Goal: Ask a question

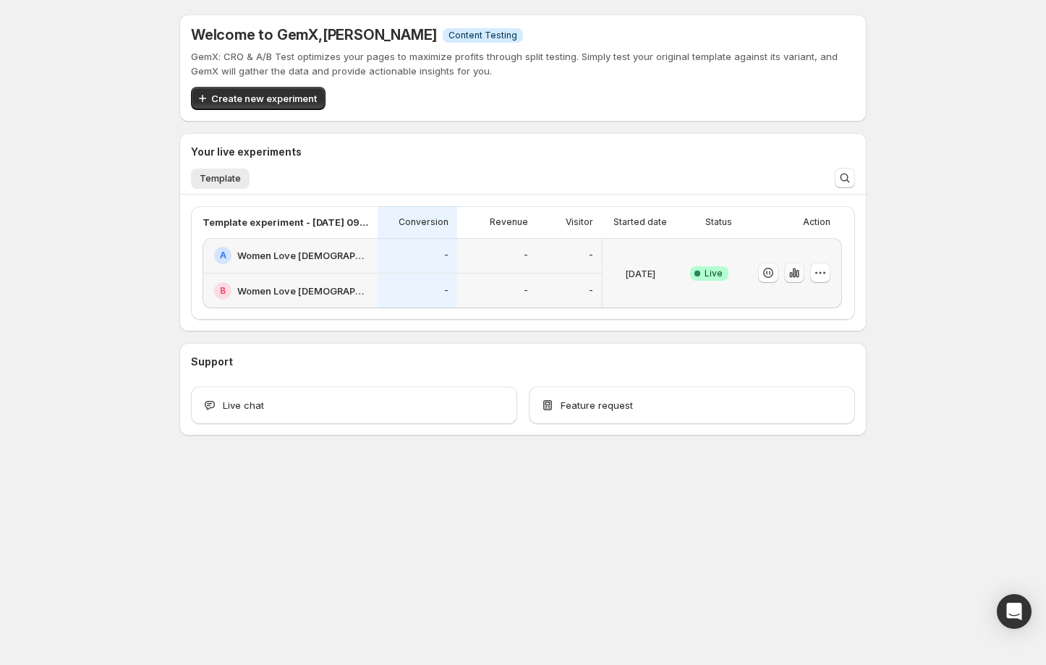
click at [798, 273] on icon "button" at bounding box center [796, 274] width 3 height 8
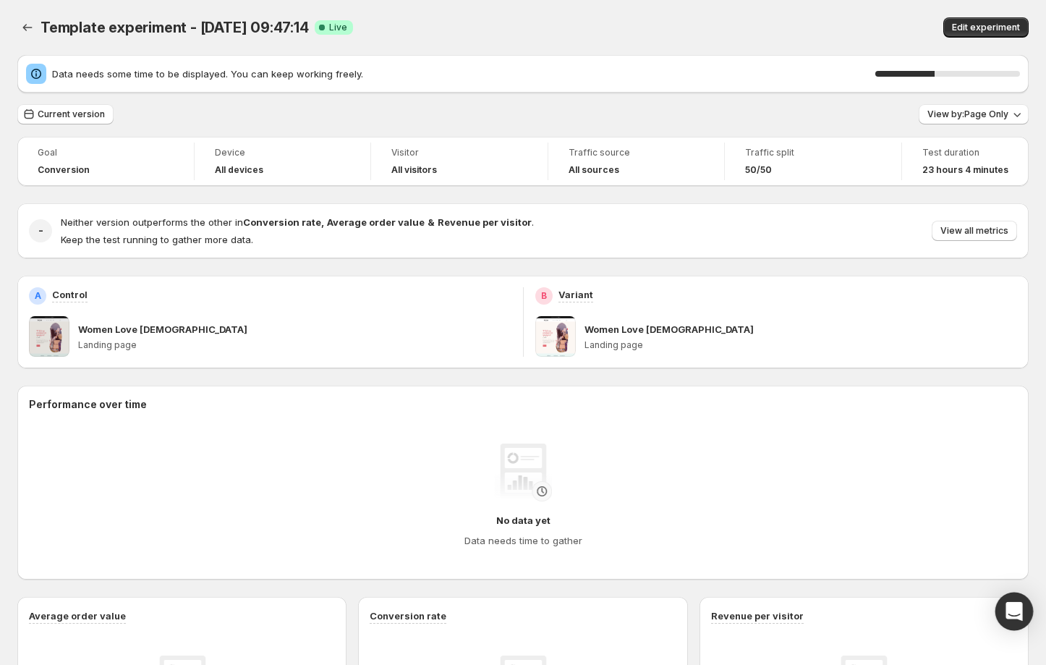
click at [1012, 612] on icon "Open Intercom Messenger" at bounding box center [1013, 611] width 17 height 19
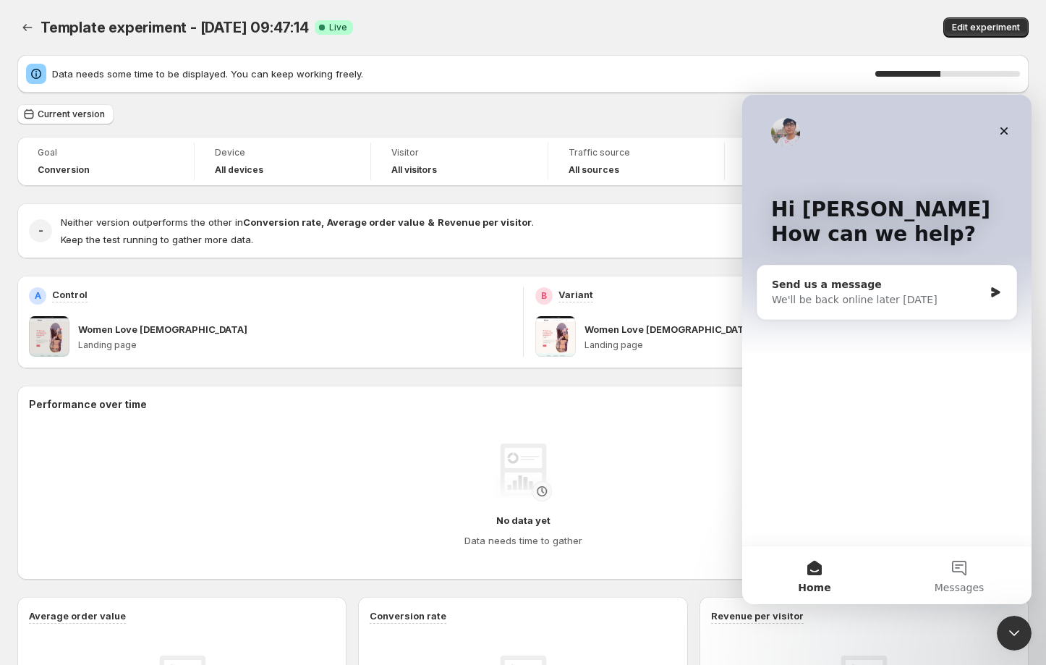
click at [896, 290] on div "Send us a message" at bounding box center [878, 284] width 212 height 15
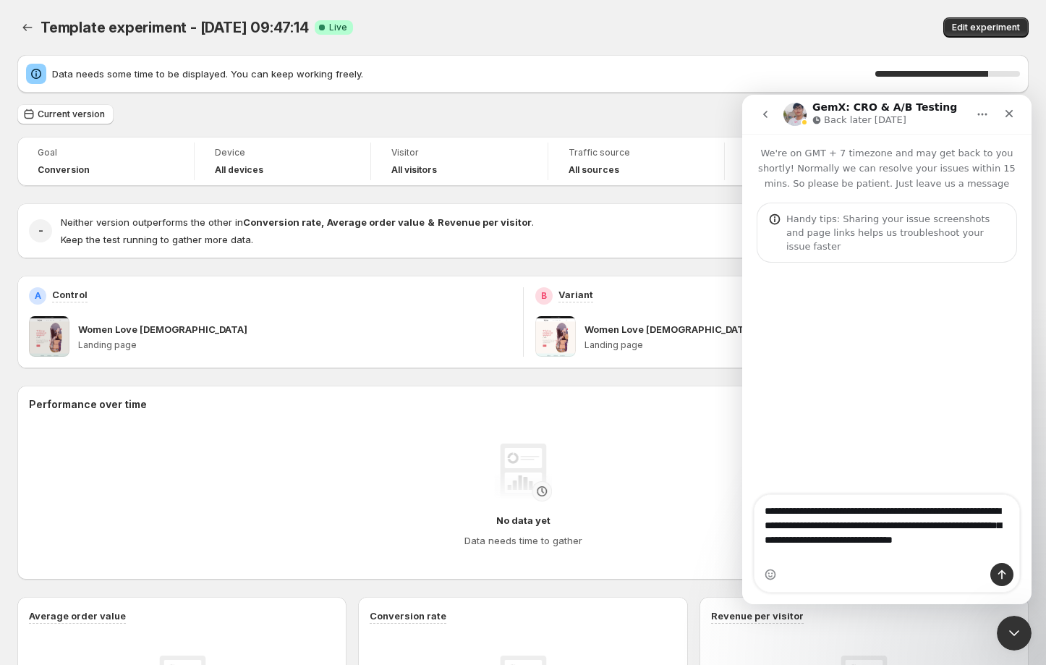
type textarea "**********"
click at [1007, 573] on icon "Send a message…" at bounding box center [1002, 574] width 12 height 12
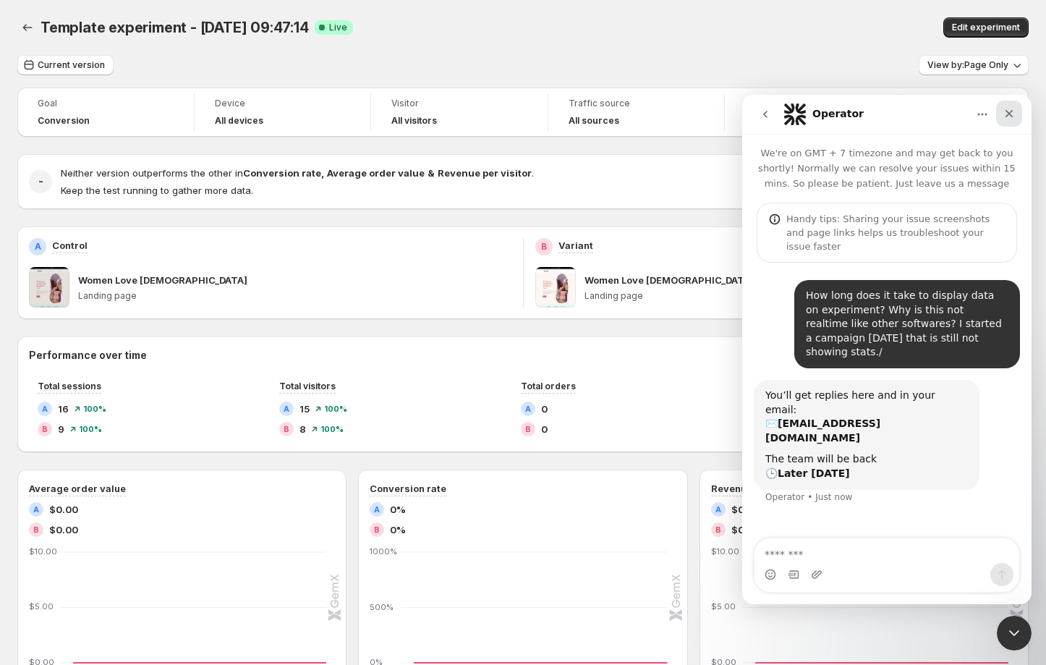
click at [1016, 113] on div "Close" at bounding box center [1009, 114] width 26 height 26
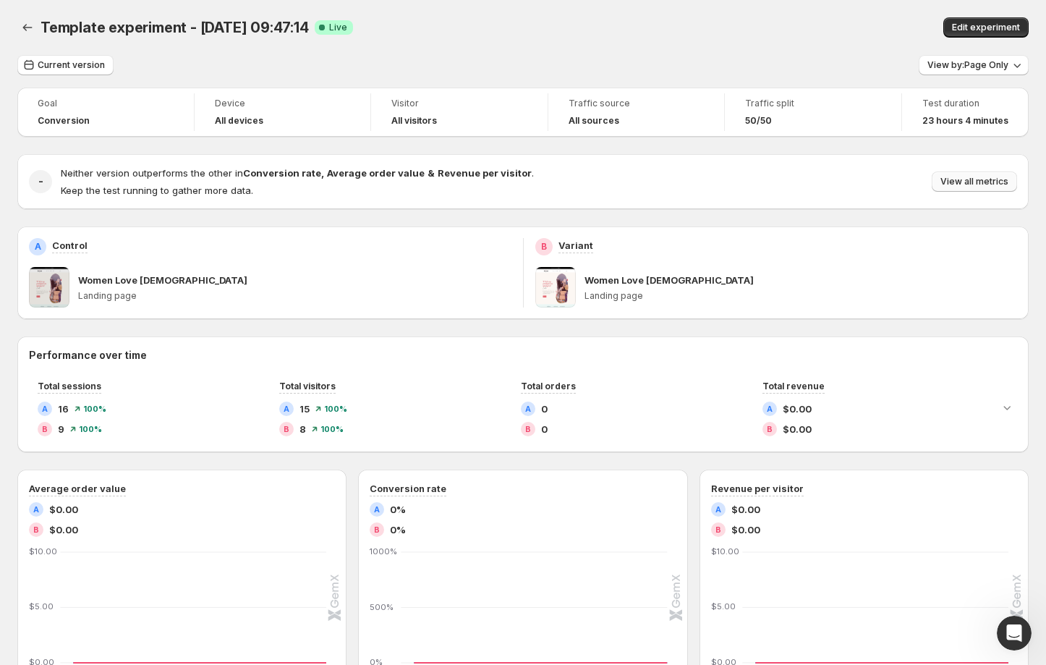
click at [970, 182] on span "View all metrics" at bounding box center [974, 182] width 68 height 12
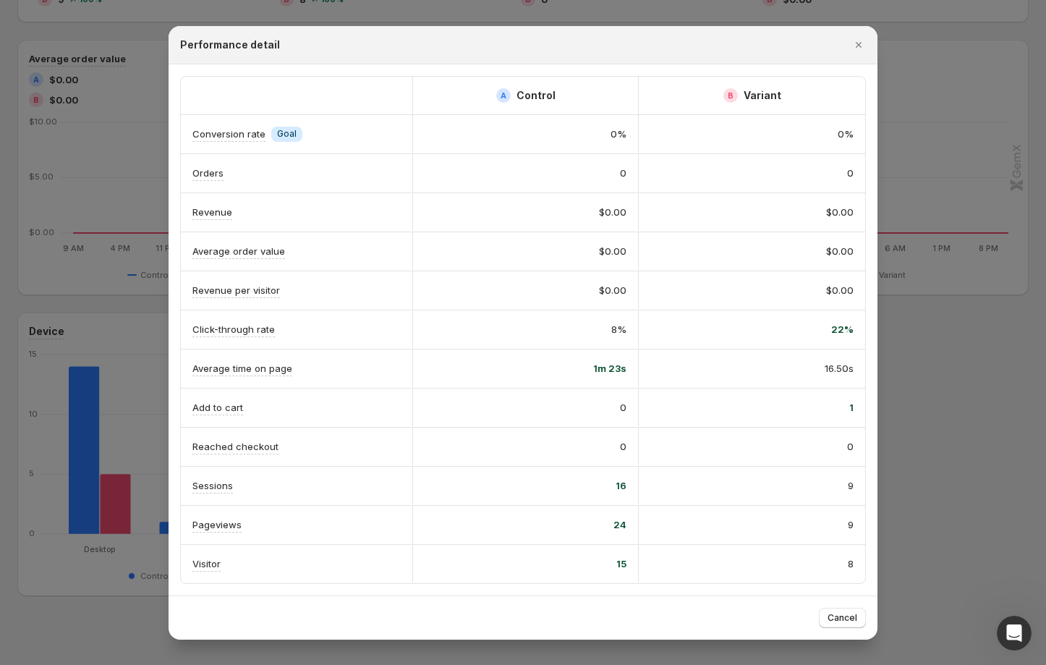
scroll to position [439, 0]
click at [861, 43] on icon "Close" at bounding box center [858, 45] width 14 height 14
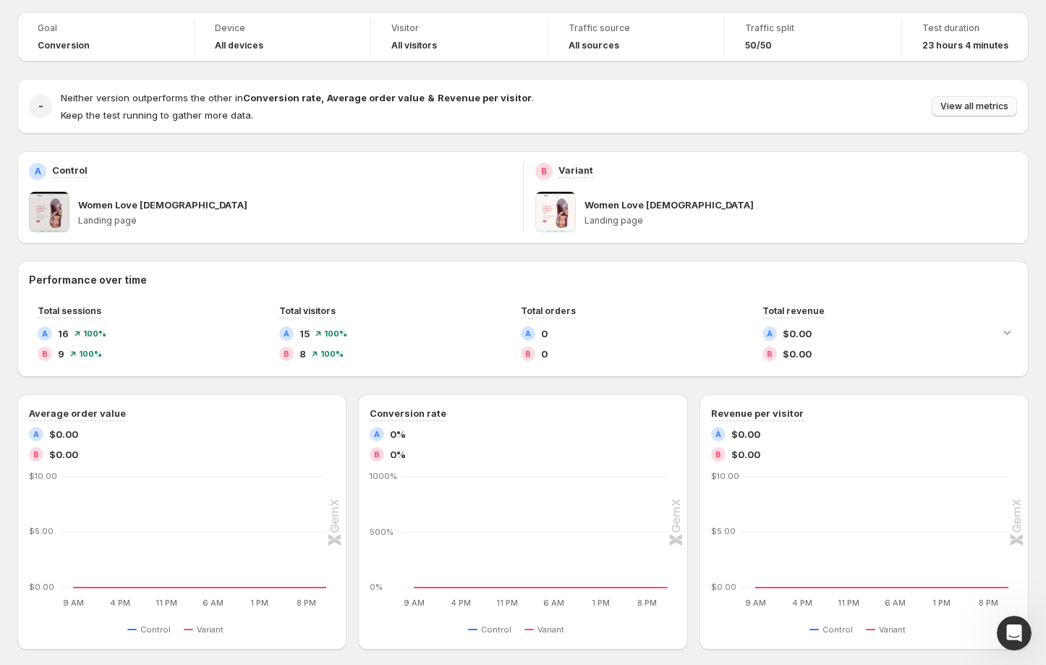
scroll to position [55, 0]
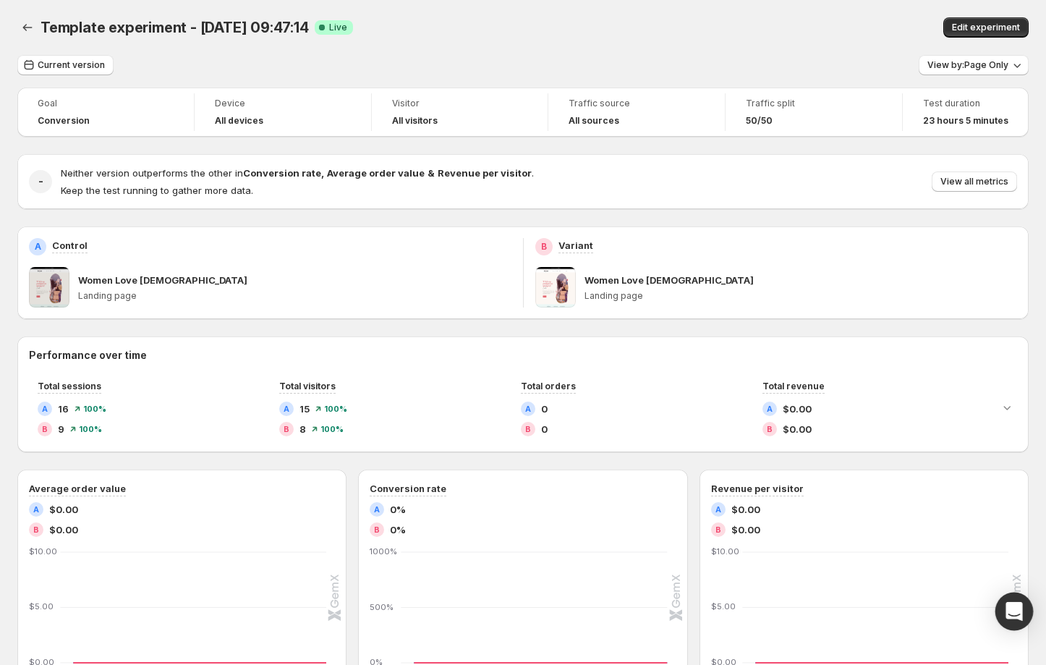
click at [1015, 612] on icon "Open Intercom Messenger" at bounding box center [1013, 611] width 17 height 19
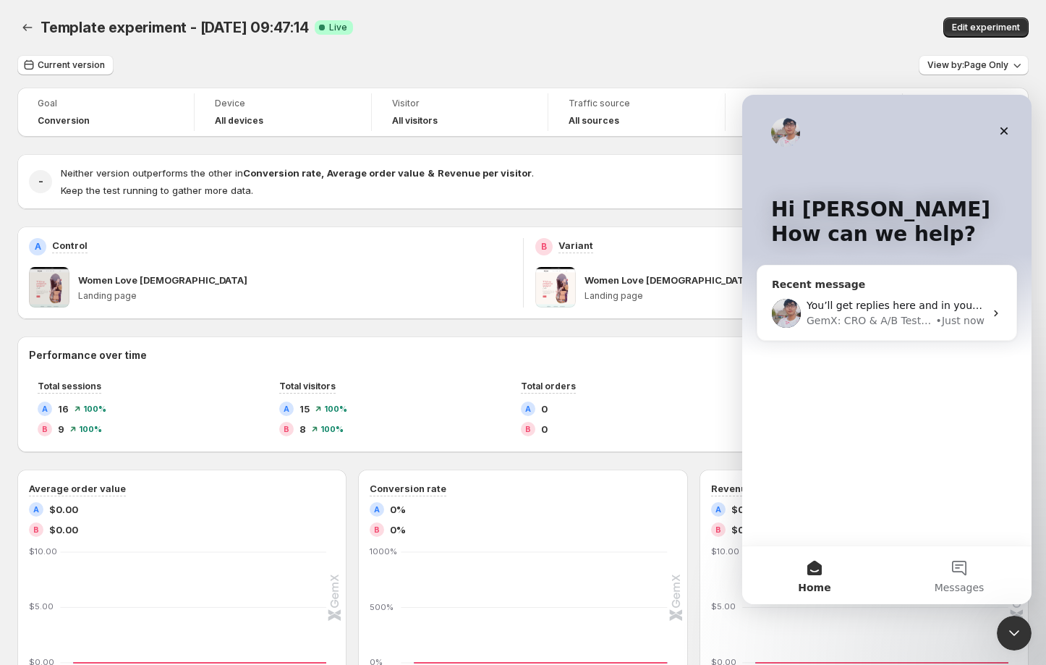
click at [879, 322] on div "GemX: CRO & A/B Testing" at bounding box center [869, 320] width 127 height 15
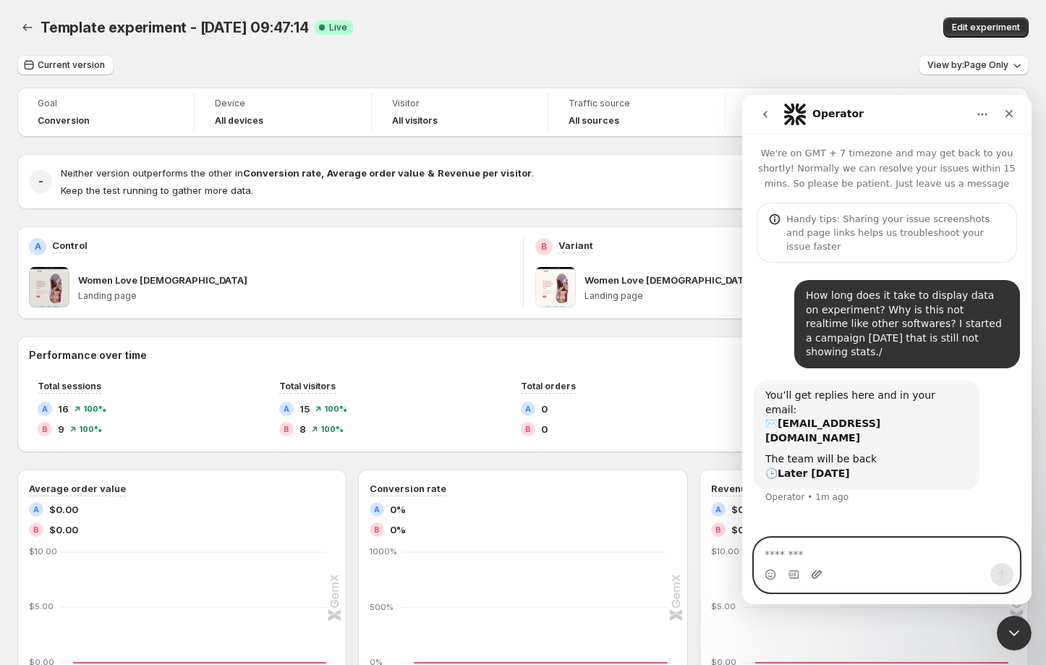
click at [813, 574] on icon "Upload attachment" at bounding box center [817, 574] width 12 height 12
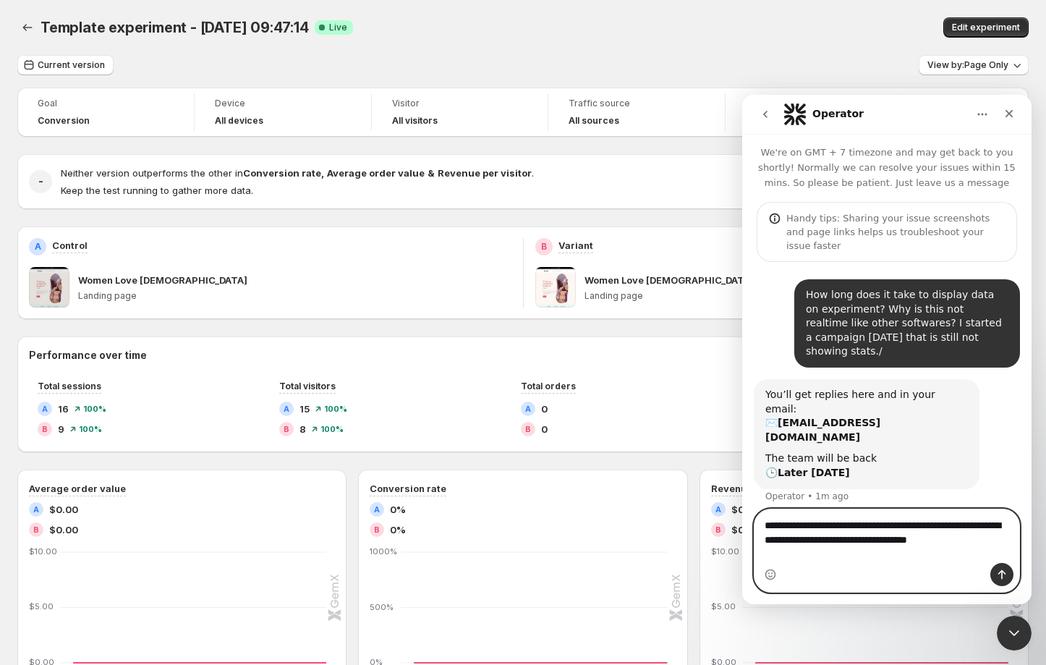
scroll to position [15, 0]
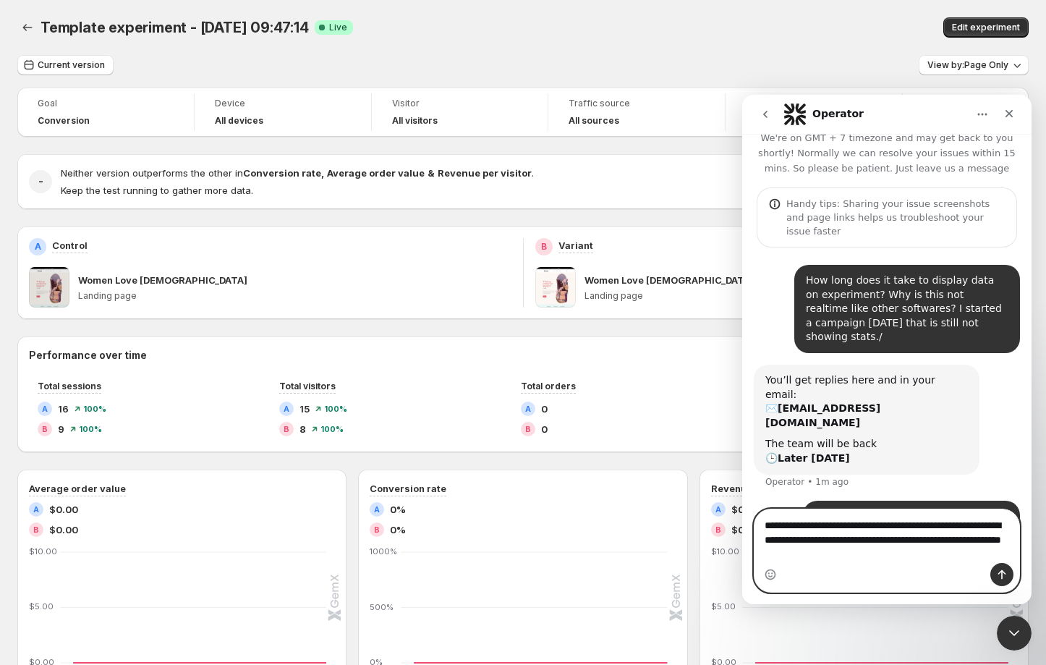
type textarea "**********"
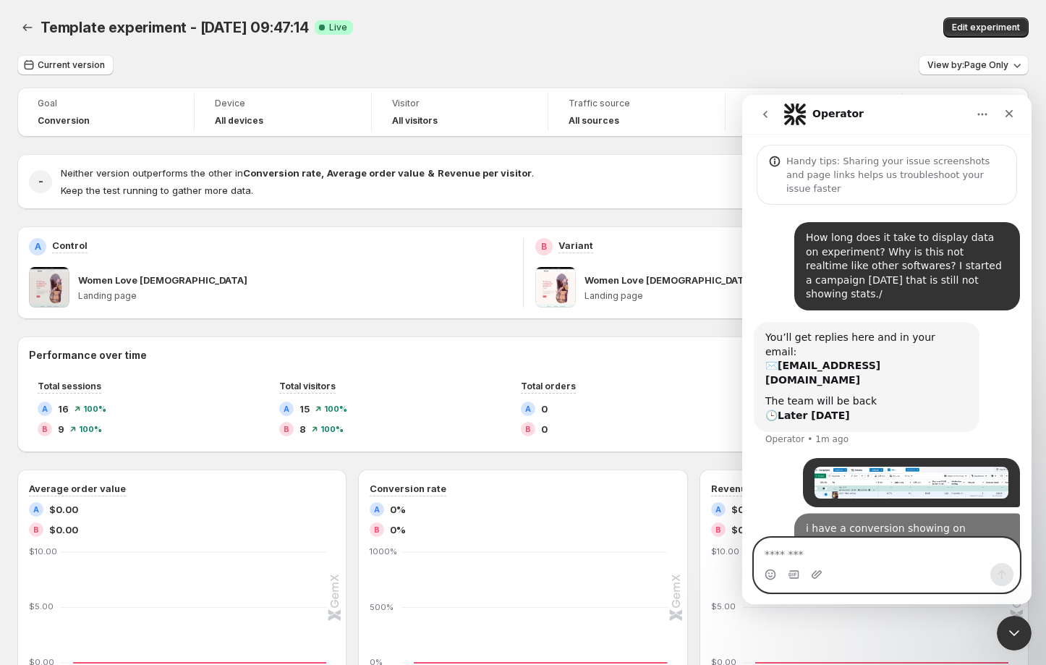
scroll to position [61, 0]
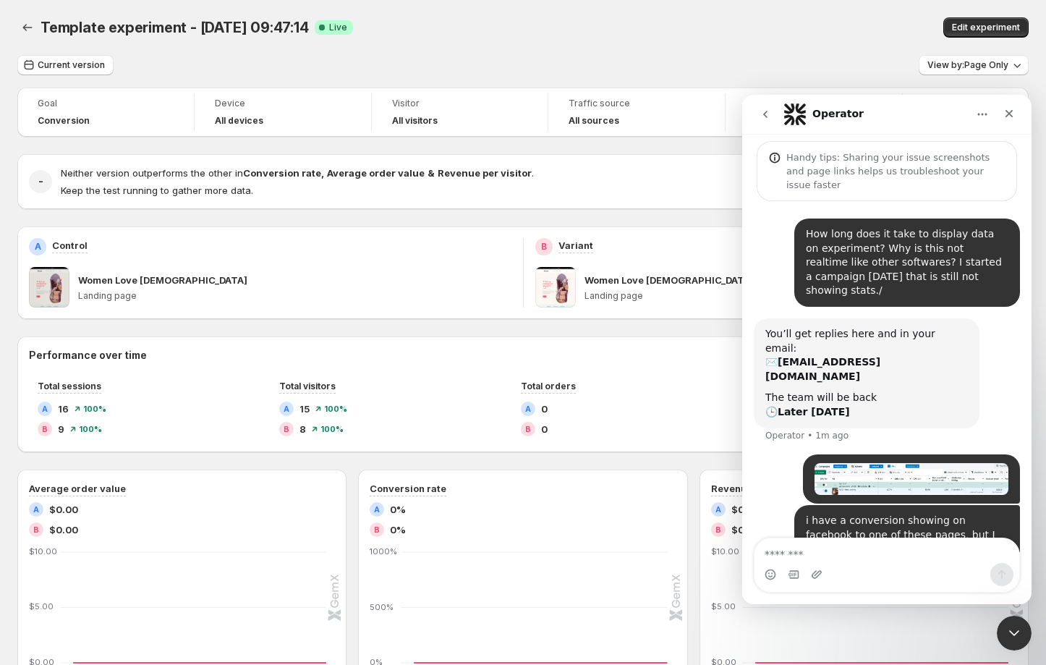
click at [311, 225] on div "Goal Conversion Device All devices Visitor All visitors Traffic source All sour…" at bounding box center [522, 556] width 1011 height 938
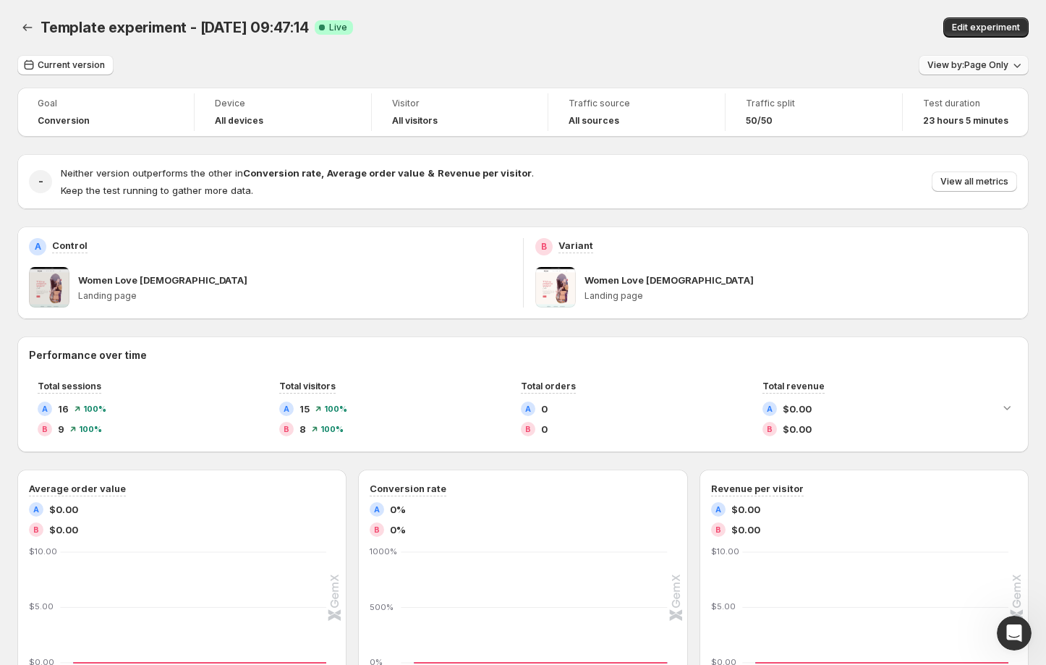
click at [962, 64] on span "View by: Page Only" at bounding box center [967, 65] width 81 height 12
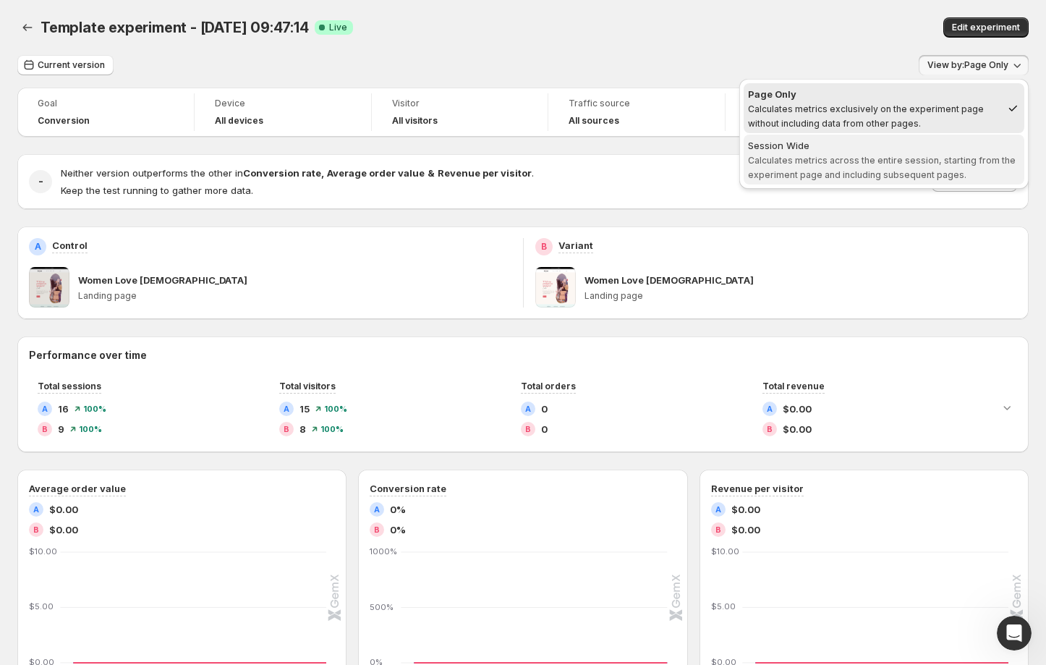
click at [889, 149] on div "Session Wide" at bounding box center [884, 145] width 272 height 14
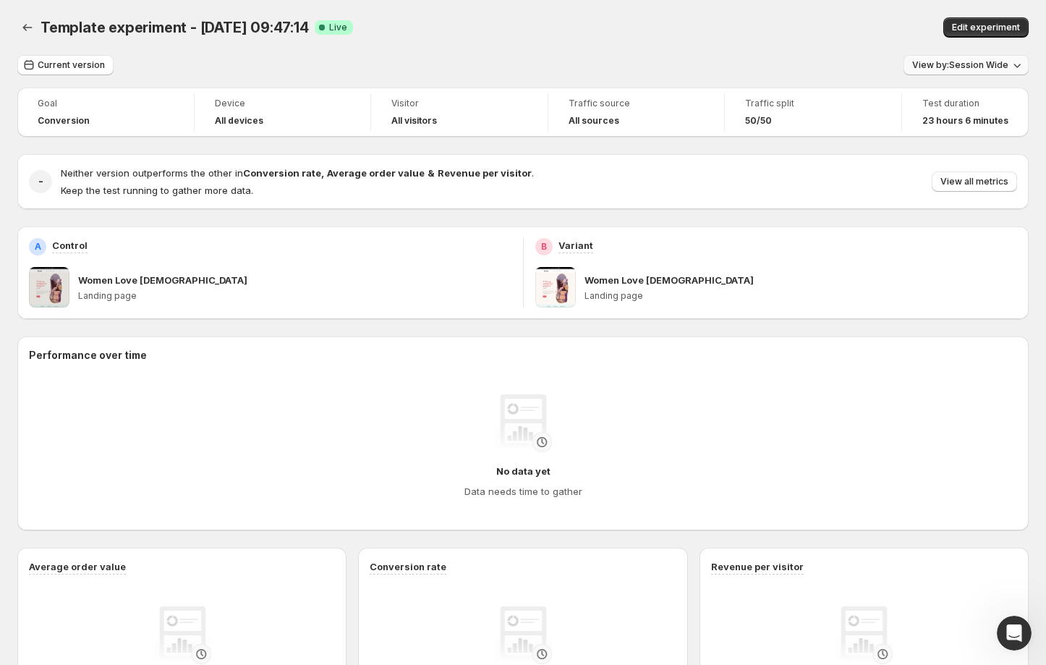
click at [963, 66] on span "View by: Session Wide" at bounding box center [960, 65] width 96 height 12
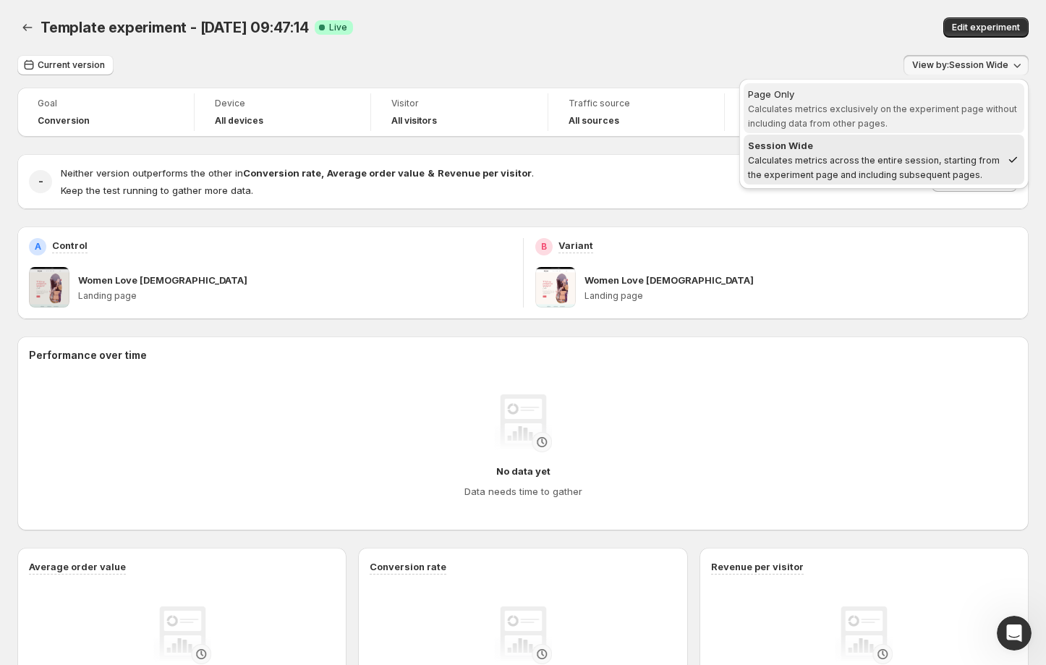
click at [939, 112] on span "Calculates metrics exclusively on the experiment page without including data fr…" at bounding box center [882, 115] width 269 height 25
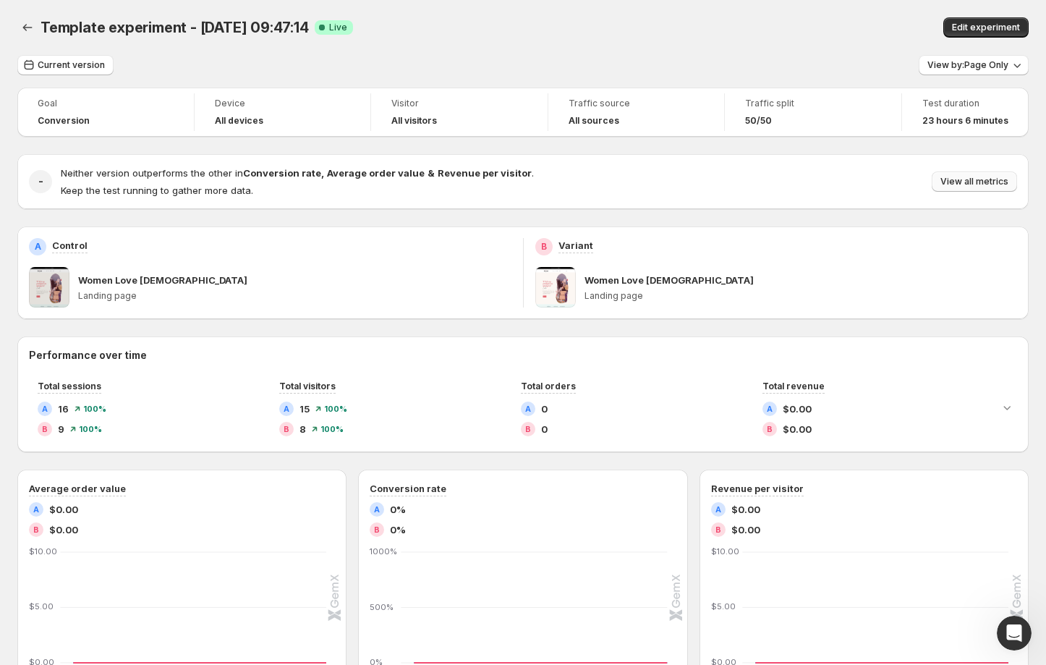
click at [957, 174] on button "View all metrics" at bounding box center [973, 181] width 85 height 20
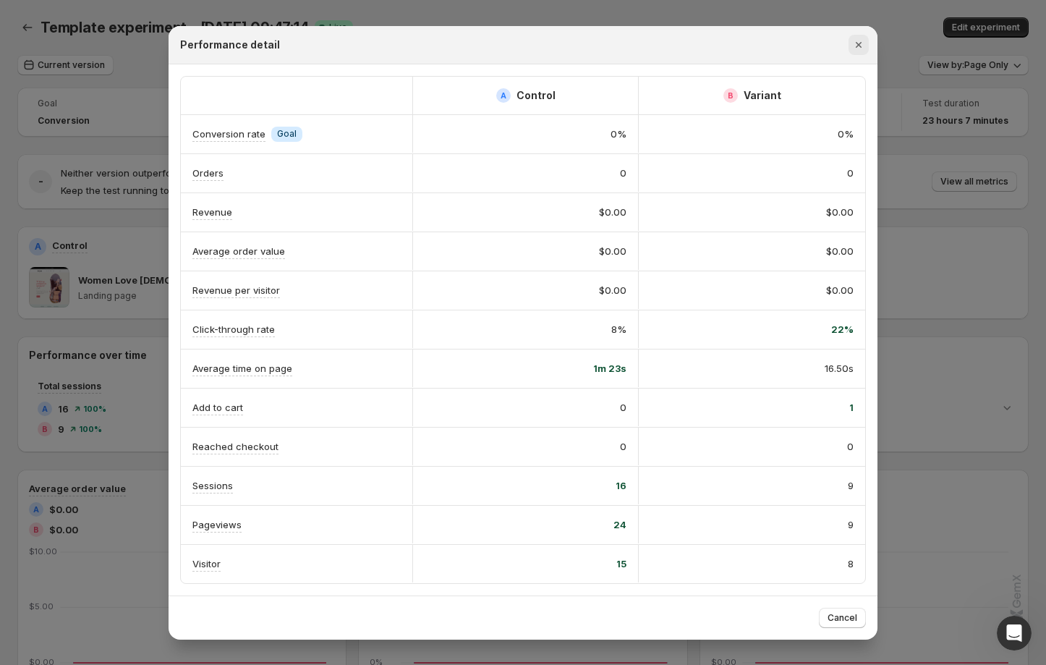
click at [861, 43] on icon "Close" at bounding box center [858, 45] width 14 height 14
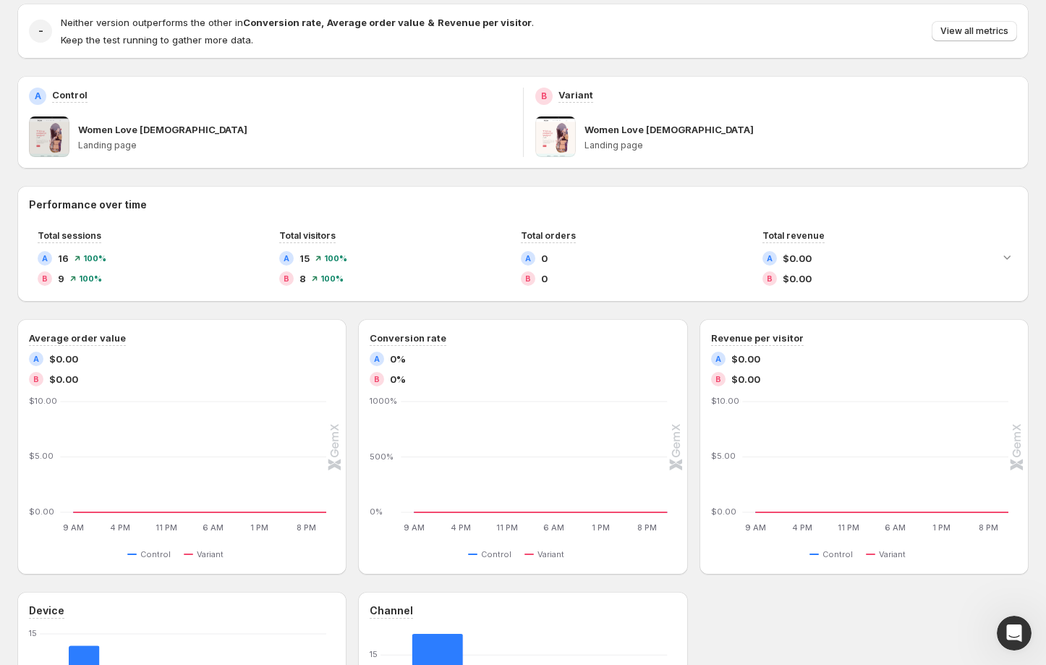
scroll to position [162, 0]
